Goal: Task Accomplishment & Management: Use online tool/utility

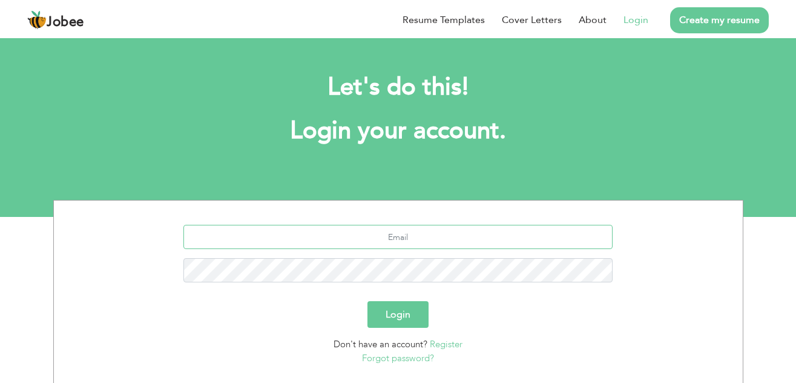
click at [424, 231] on input "text" at bounding box center [397, 237] width 429 height 24
type input "hamzaniaz3606@gmail.com"
click at [401, 312] on button "Login" at bounding box center [397, 314] width 61 height 27
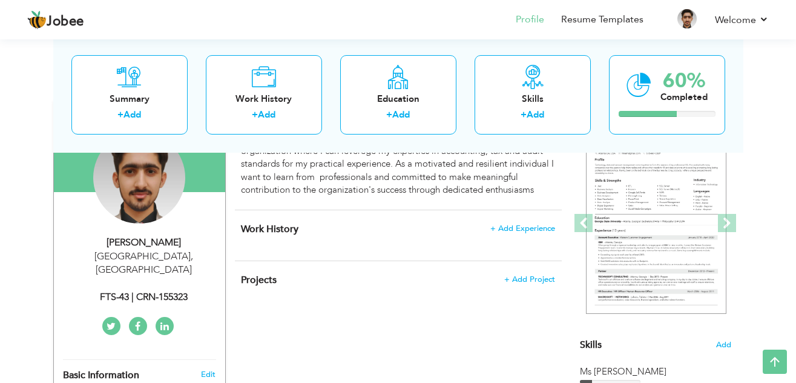
scroll to position [126, 0]
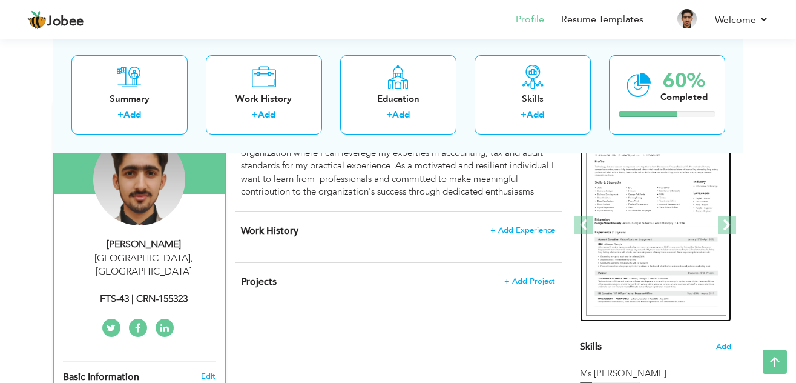
click at [684, 162] on img at bounding box center [656, 225] width 140 height 182
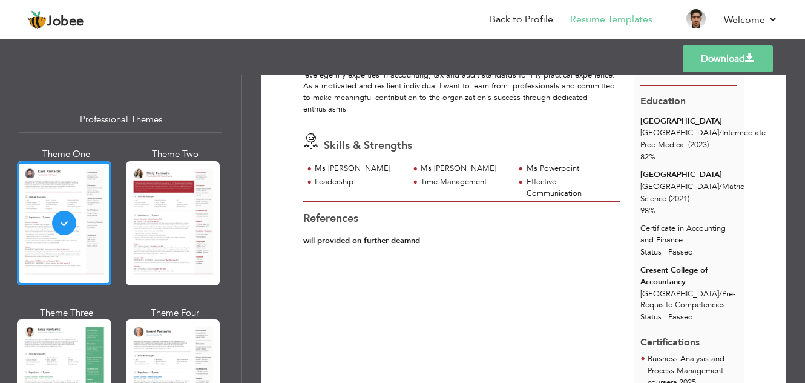
scroll to position [122, 0]
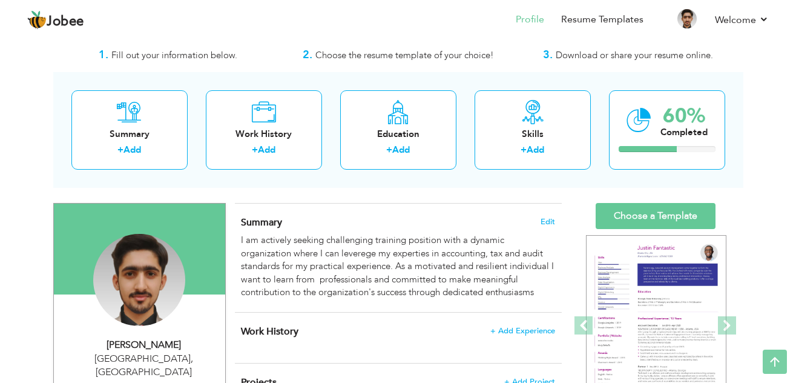
scroll to position [23, 0]
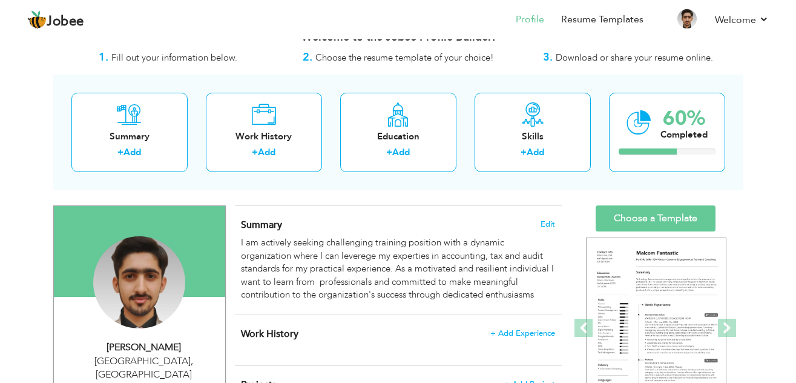
drag, startPoint x: 795, startPoint y: 65, endPoint x: 808, endPoint y: 220, distance: 155.5
click at [795, 220] on html "Jobee Profile Resume Templates Resume Templates Cover Letters About My Resume W…" at bounding box center [398, 168] width 796 height 383
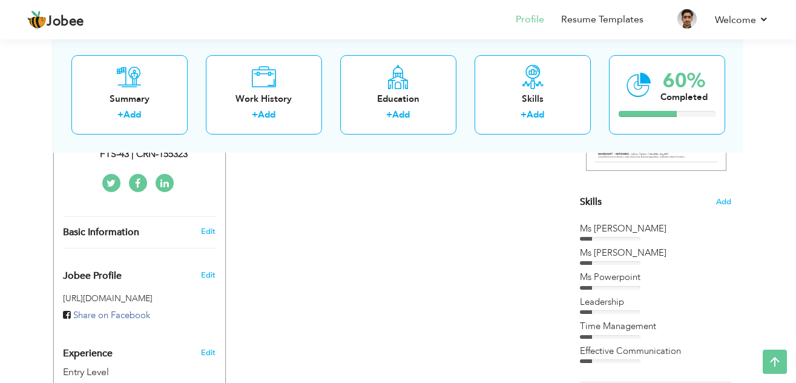
scroll to position [0, 0]
